Goal: Use online tool/utility

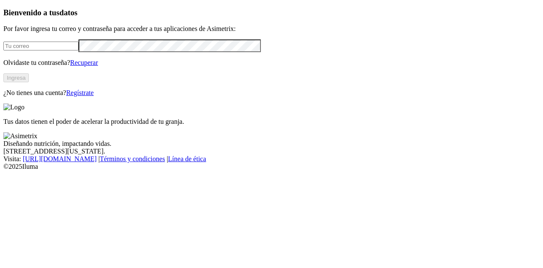
type input "[PERSON_NAME][EMAIL_ADDRESS][PERSON_NAME][DOMAIN_NAME]"
click at [29, 82] on button "Ingresa" at bounding box center [15, 77] width 25 height 9
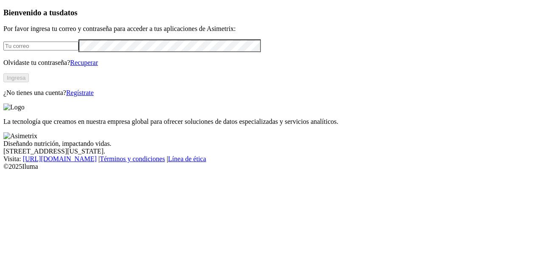
type input "[PERSON_NAME][EMAIL_ADDRESS][PERSON_NAME][DOMAIN_NAME]"
click at [29, 82] on button "Ingresa" at bounding box center [15, 77] width 25 height 9
